Goal: Transaction & Acquisition: Purchase product/service

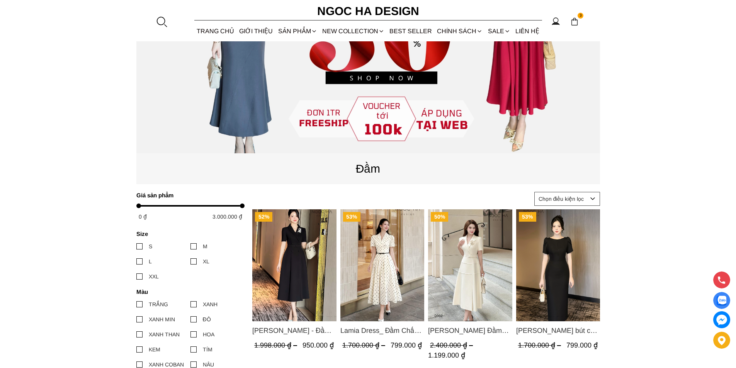
scroll to position [232, 0]
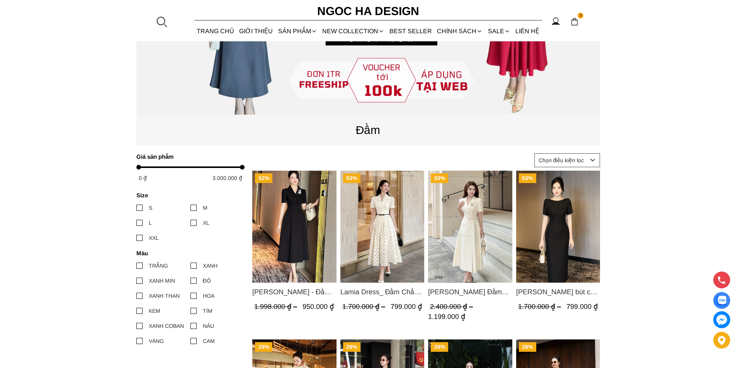
click at [483, 215] on img "Product image - Louisa Dress_ Đầm Cổ Vest Cài Hoa Tùng May Gân Nổi Kèm Đai Màu …" at bounding box center [470, 227] width 84 height 112
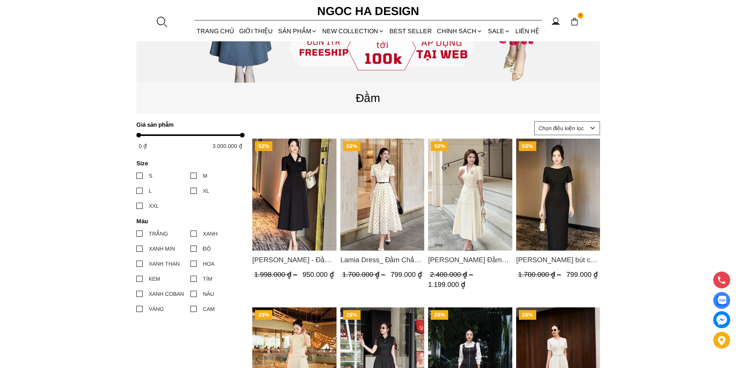
scroll to position [302, 0]
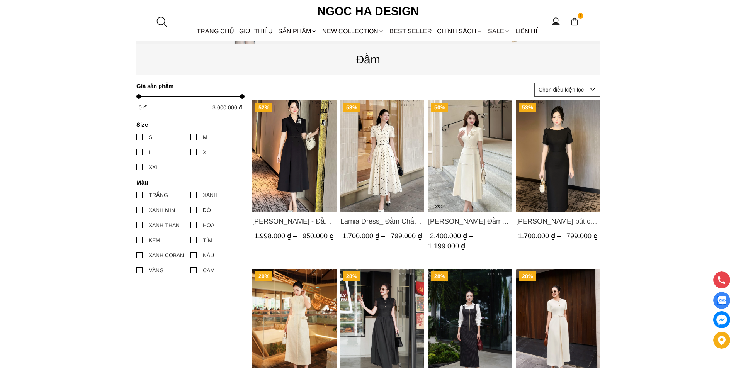
click at [291, 157] on img "Product image - Irene Dress - Đầm Vest Dáng Xòe Kèm Đai D713" at bounding box center [294, 156] width 84 height 112
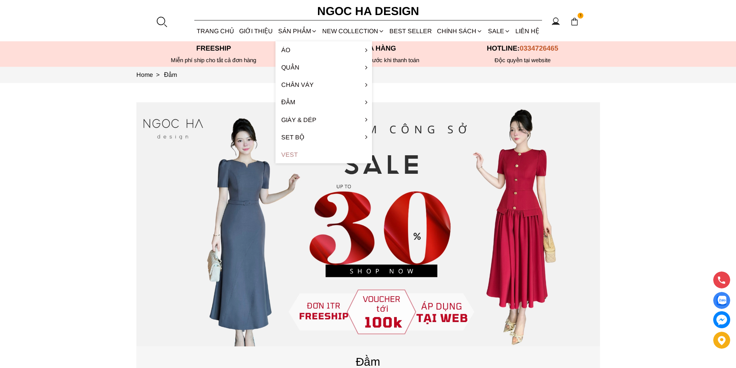
scroll to position [309, 0]
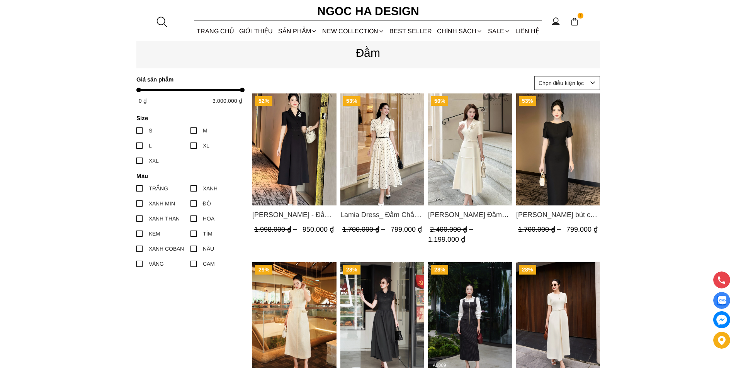
click at [495, 139] on img "Product image - Louisa Dress_ Đầm Cổ Vest Cài Hoa Tùng May Gân Nổi Kèm Đai Màu …" at bounding box center [470, 149] width 84 height 112
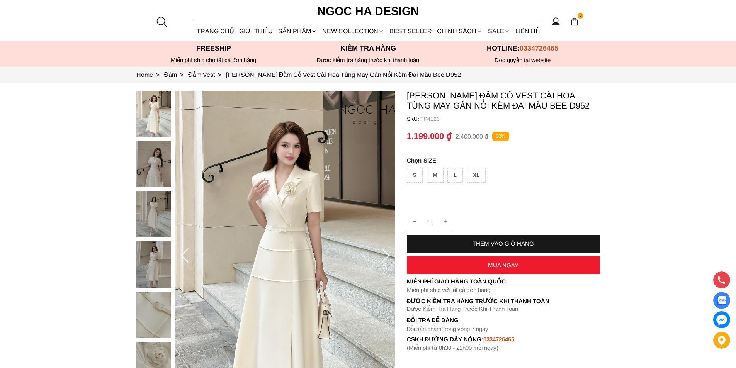
click at [468, 176] on div "XL" at bounding box center [475, 175] width 19 height 15
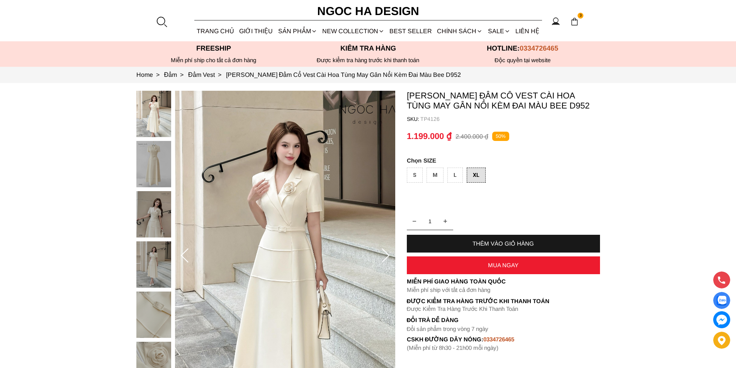
click at [454, 266] on div "MUA NGAY" at bounding box center [503, 265] width 193 height 7
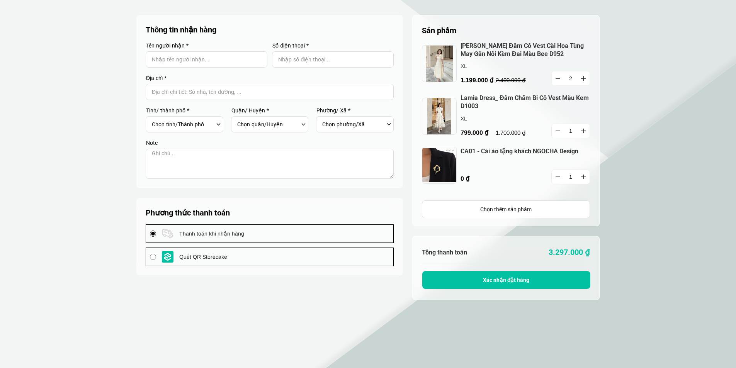
click at [558, 177] on icon "button" at bounding box center [557, 176] width 5 height 1
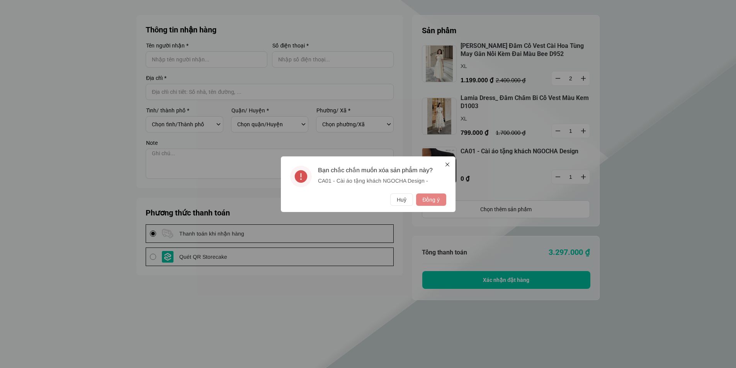
click at [436, 201] on button "Đồng ý" at bounding box center [431, 199] width 30 height 12
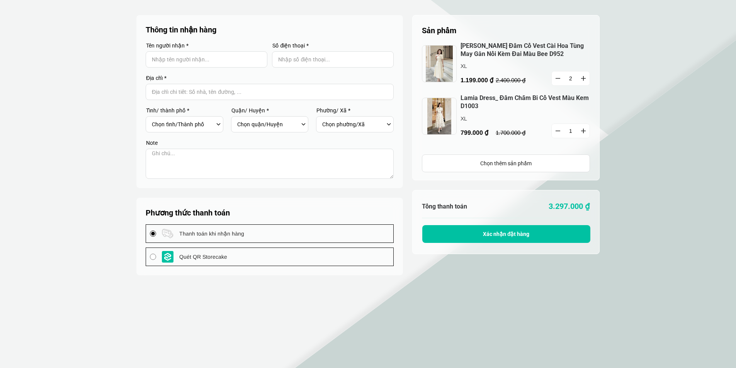
click at [559, 135] on button "button" at bounding box center [557, 131] width 12 height 14
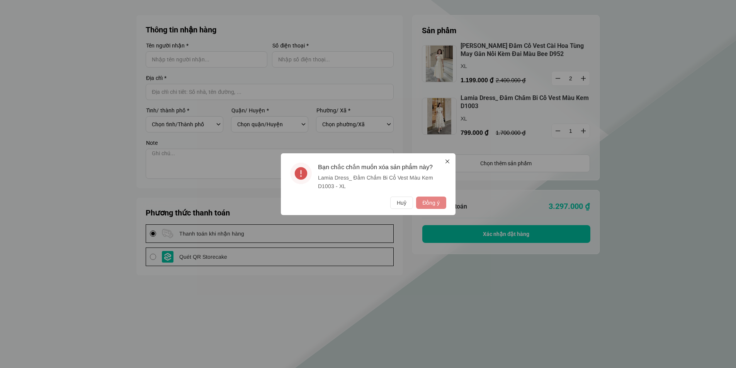
click at [439, 202] on button "Đồng ý" at bounding box center [431, 203] width 30 height 12
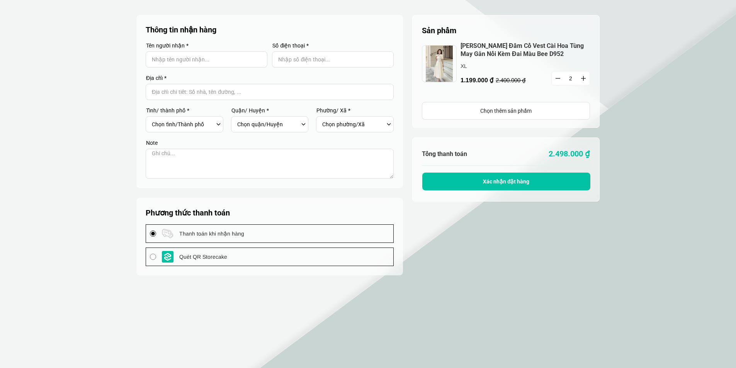
click at [554, 75] on button "button" at bounding box center [557, 78] width 12 height 14
type input "1"
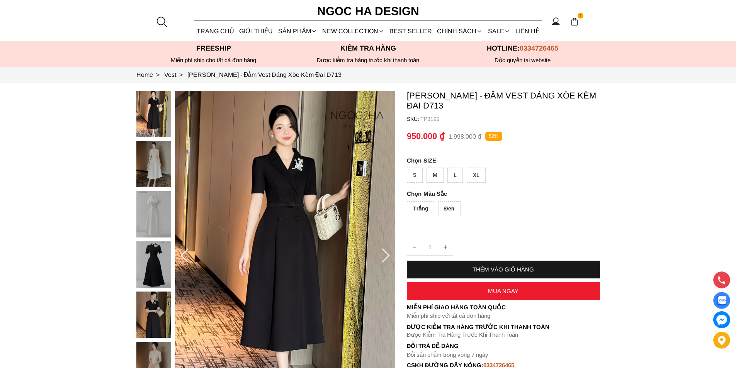
click at [416, 212] on div "Trắng" at bounding box center [420, 208] width 27 height 15
click at [149, 165] on img at bounding box center [153, 164] width 35 height 46
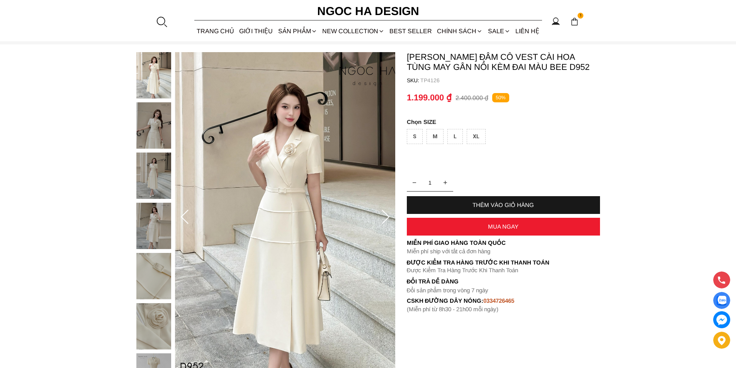
scroll to position [77, 0]
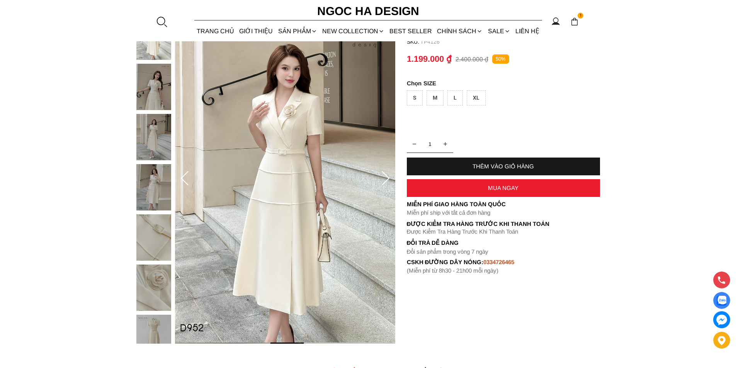
click at [470, 97] on div "XL" at bounding box center [475, 97] width 19 height 15
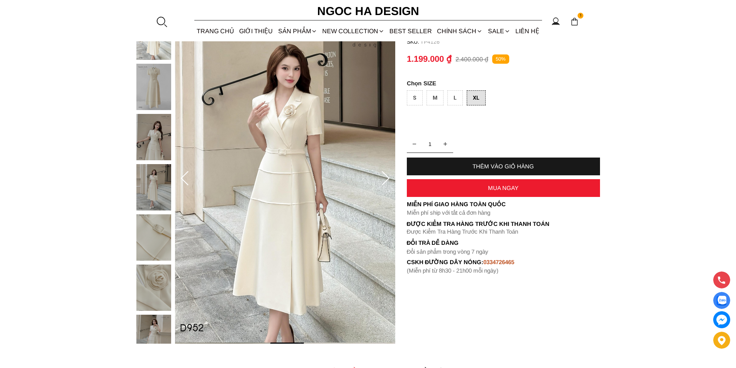
click at [469, 191] on div "MUA NGAY" at bounding box center [503, 188] width 193 height 7
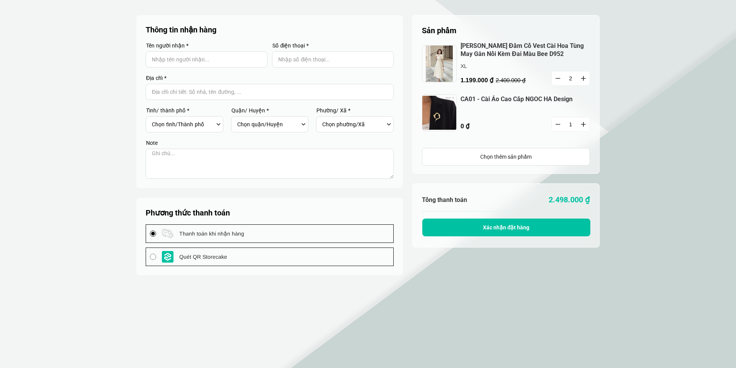
click at [556, 80] on button "button" at bounding box center [557, 78] width 12 height 14
type input "1"
